Goal: Find specific page/section: Find specific page/section

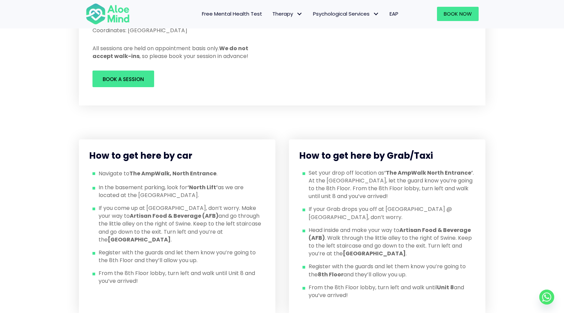
scroll to position [34, 0]
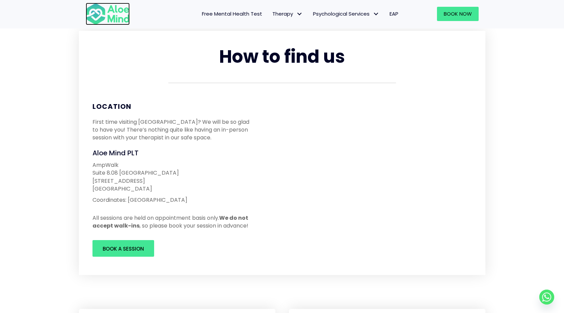
click at [120, 19] on img at bounding box center [108, 14] width 44 height 22
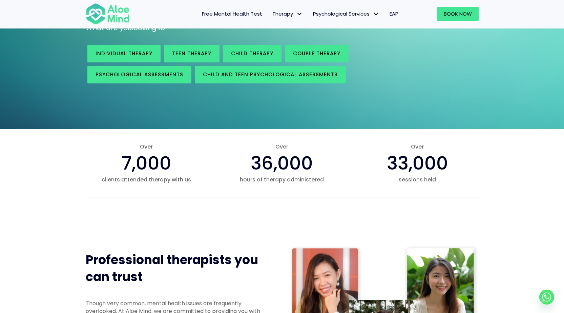
scroll to position [68, 0]
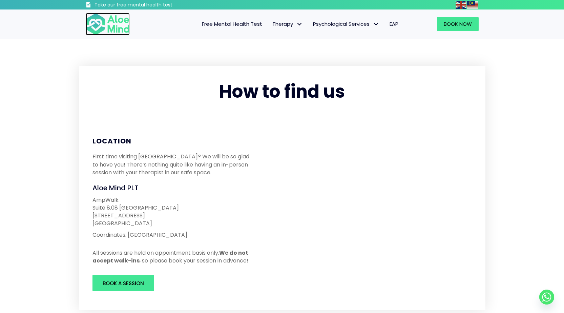
click at [114, 23] on img at bounding box center [108, 24] width 44 height 22
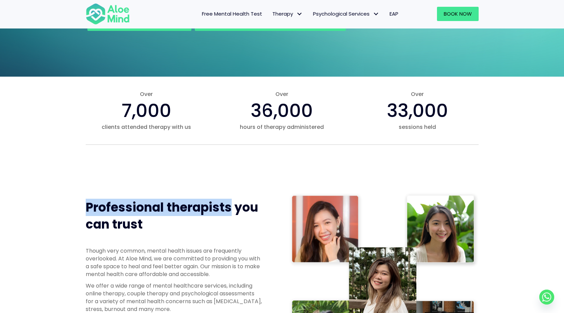
drag, startPoint x: 86, startPoint y: 204, endPoint x: 229, endPoint y: 204, distance: 142.6
click at [229, 204] on span "Professional therapists you can trust" at bounding box center [172, 216] width 172 height 34
copy span "Professional therapists"
